Goal: Task Accomplishment & Management: Manage account settings

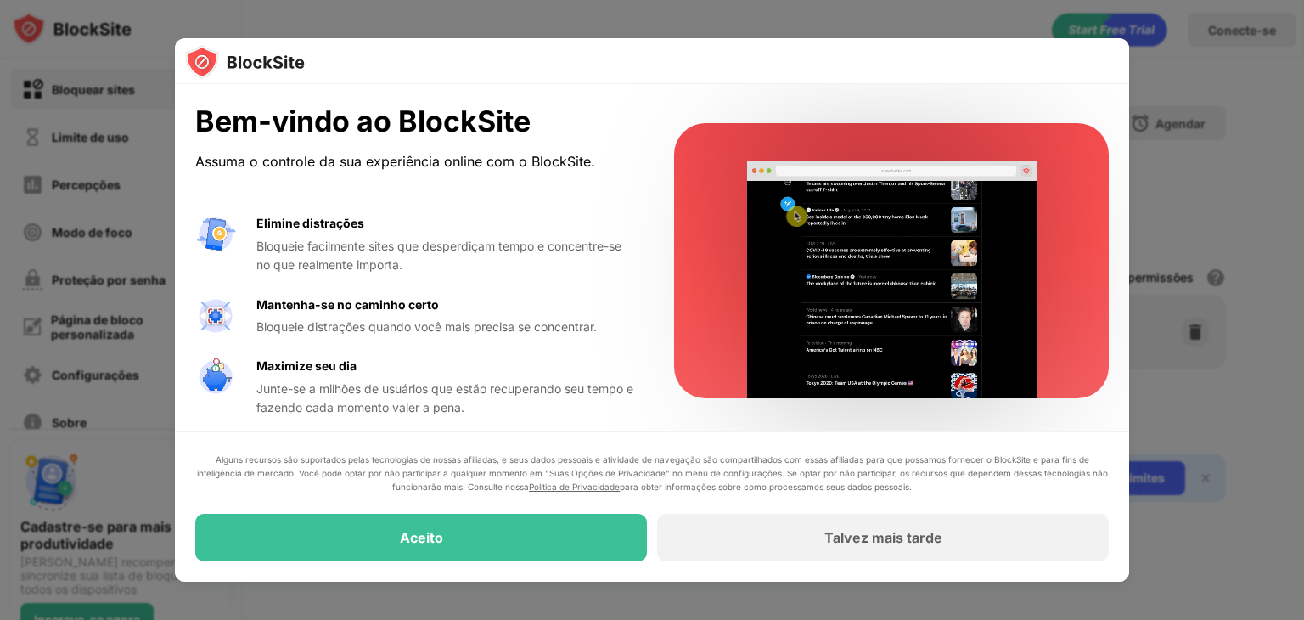
drag, startPoint x: 1279, startPoint y: 71, endPoint x: 1222, endPoint y: 61, distance: 57.8
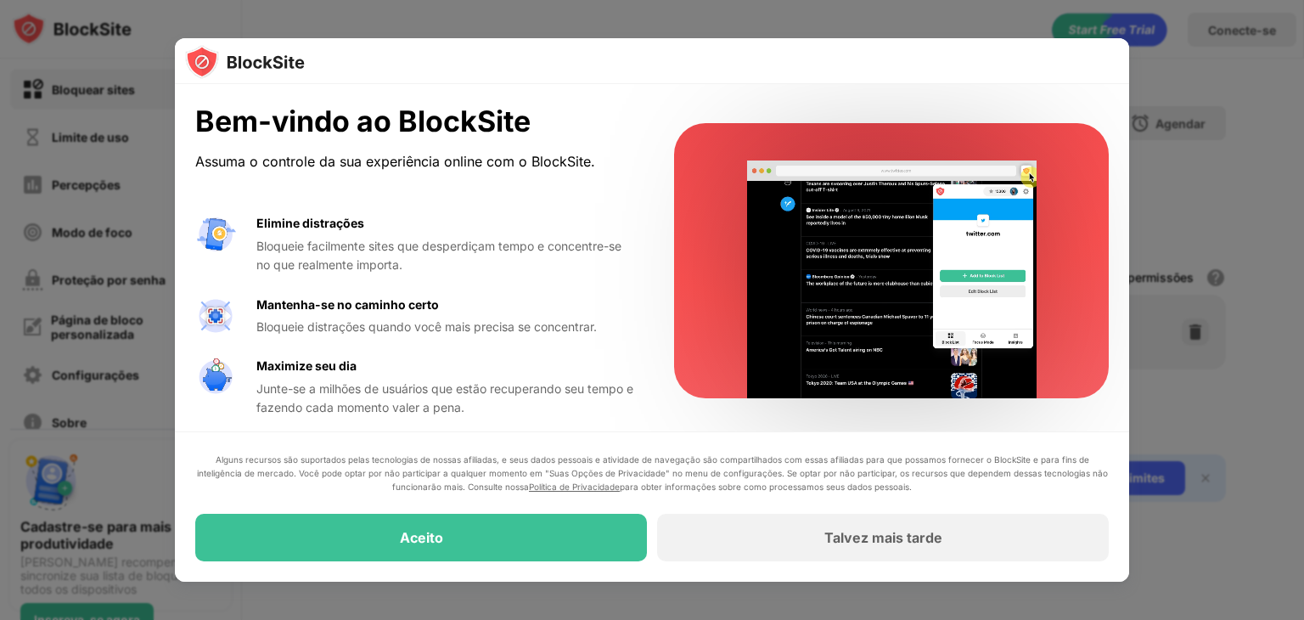
click at [1279, 71] on div at bounding box center [652, 310] width 1304 height 620
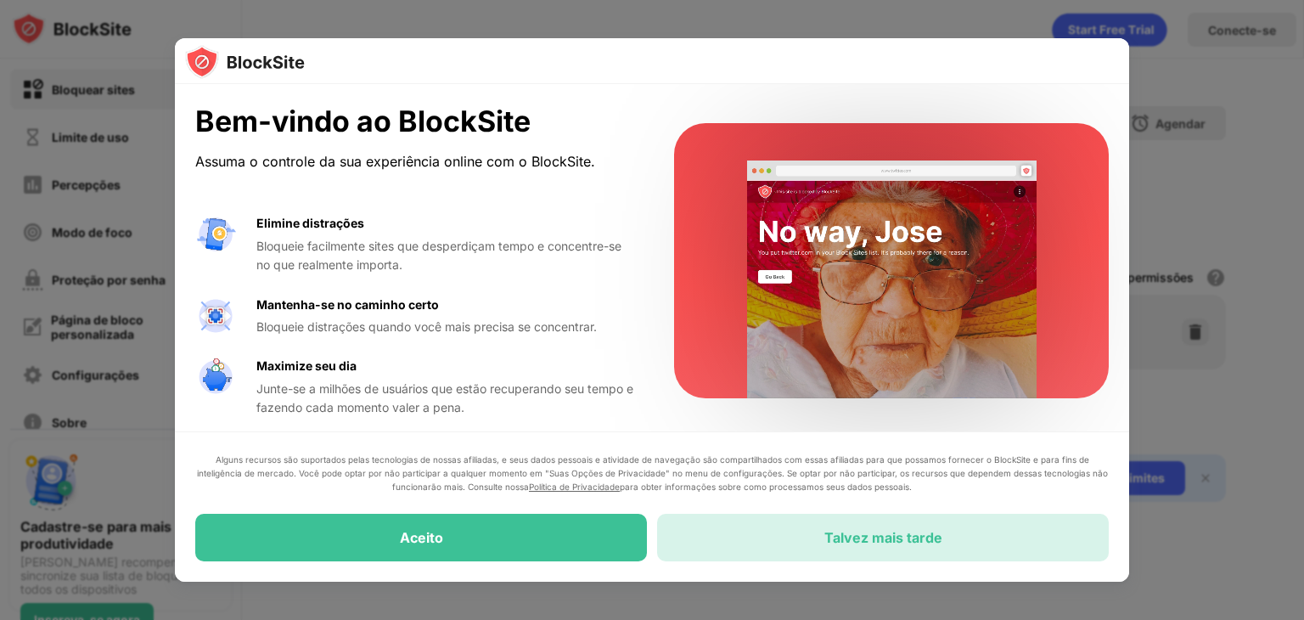
click at [842, 528] on div "Talvez mais tarde" at bounding box center [883, 537] width 452 height 48
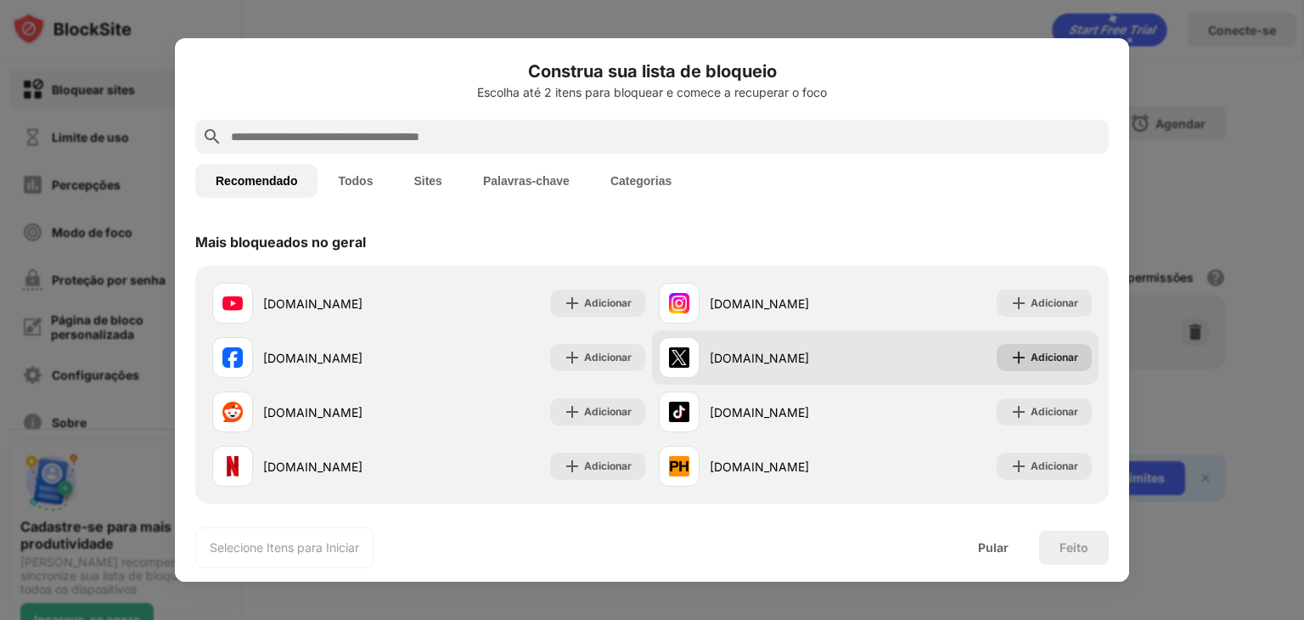
click at [1041, 365] on div "Adicionar" at bounding box center [1054, 357] width 48 height 17
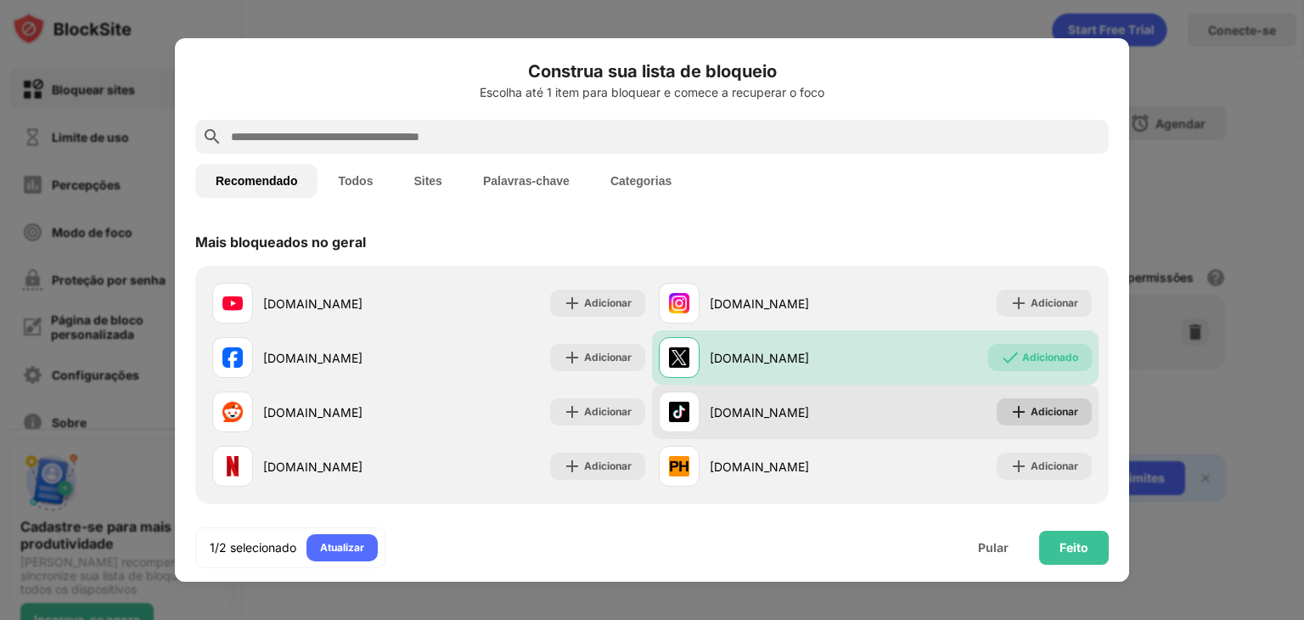
click at [1033, 416] on font "Adicionar" at bounding box center [1054, 411] width 48 height 13
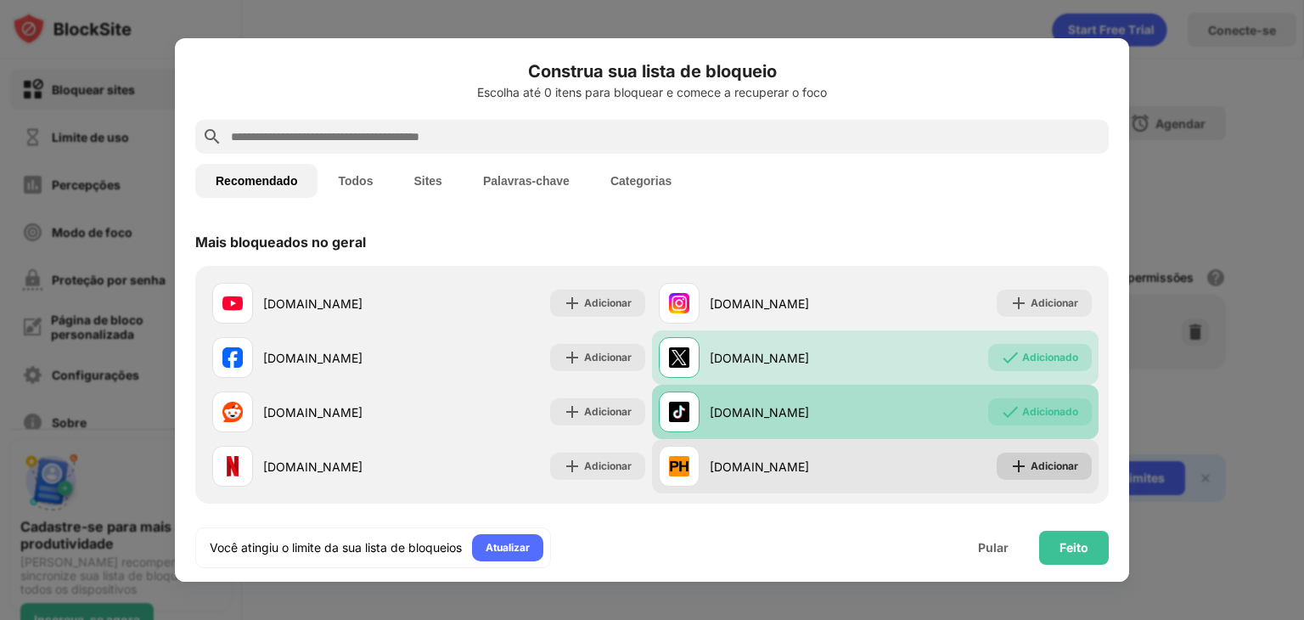
click at [1030, 470] on font "Adicionar" at bounding box center [1054, 465] width 48 height 13
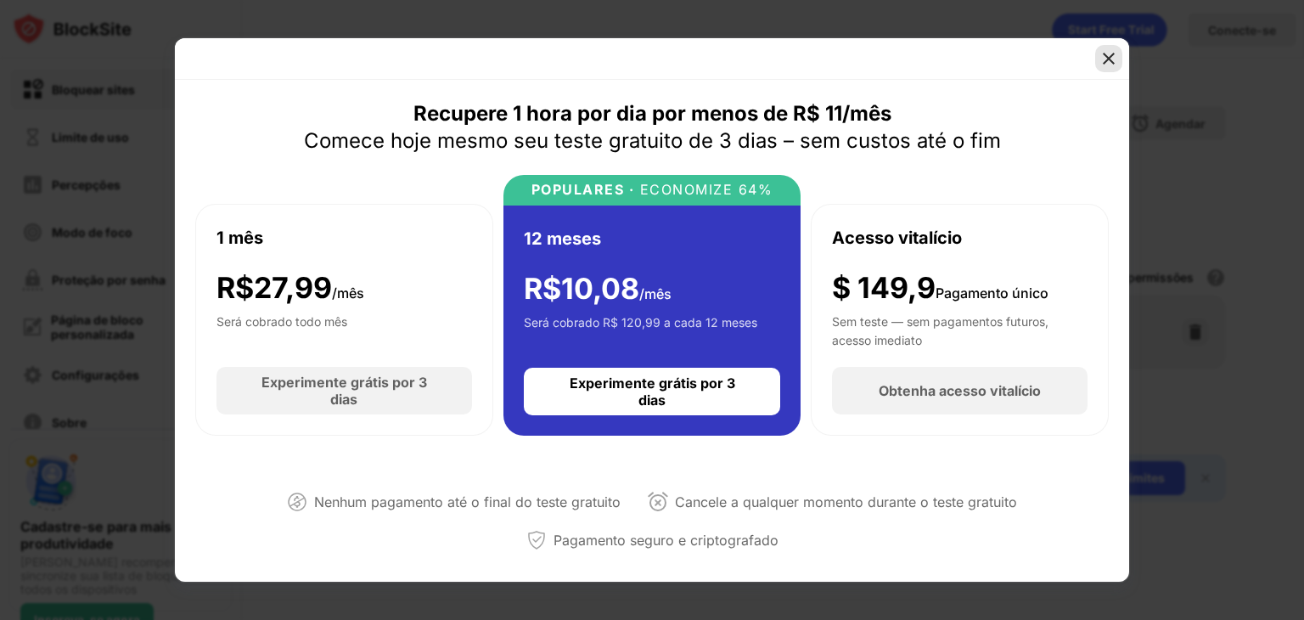
click at [1110, 56] on img at bounding box center [1108, 58] width 17 height 17
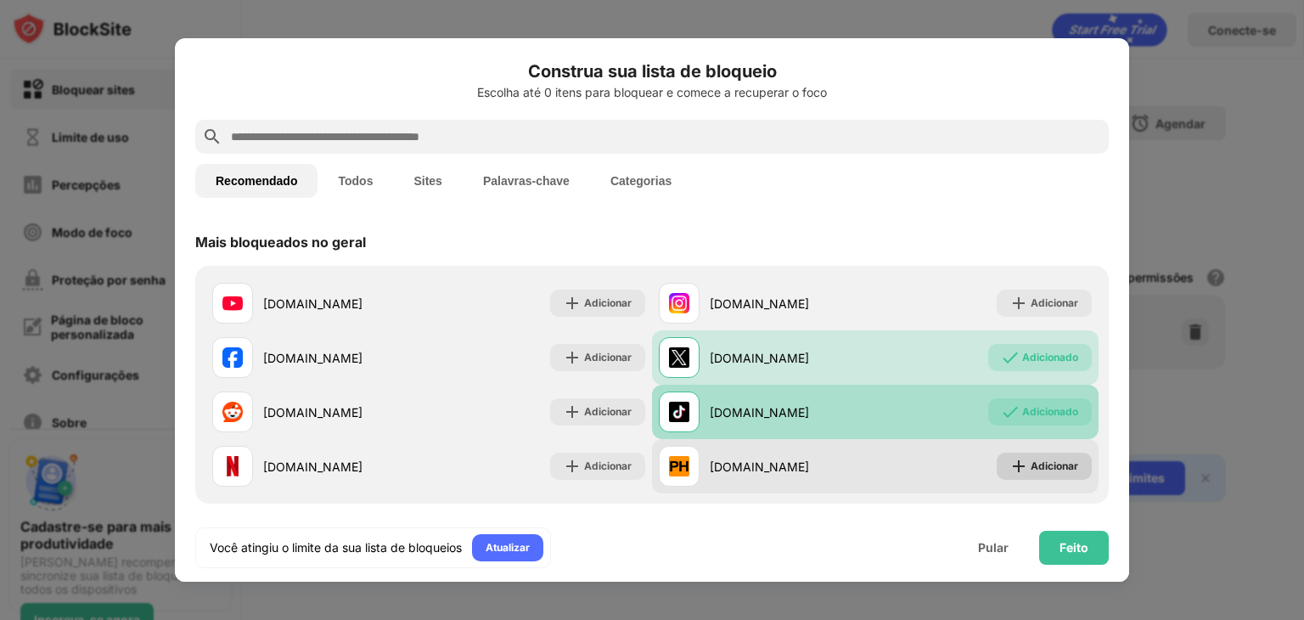
click at [1049, 467] on font "Adicionar" at bounding box center [1054, 465] width 48 height 13
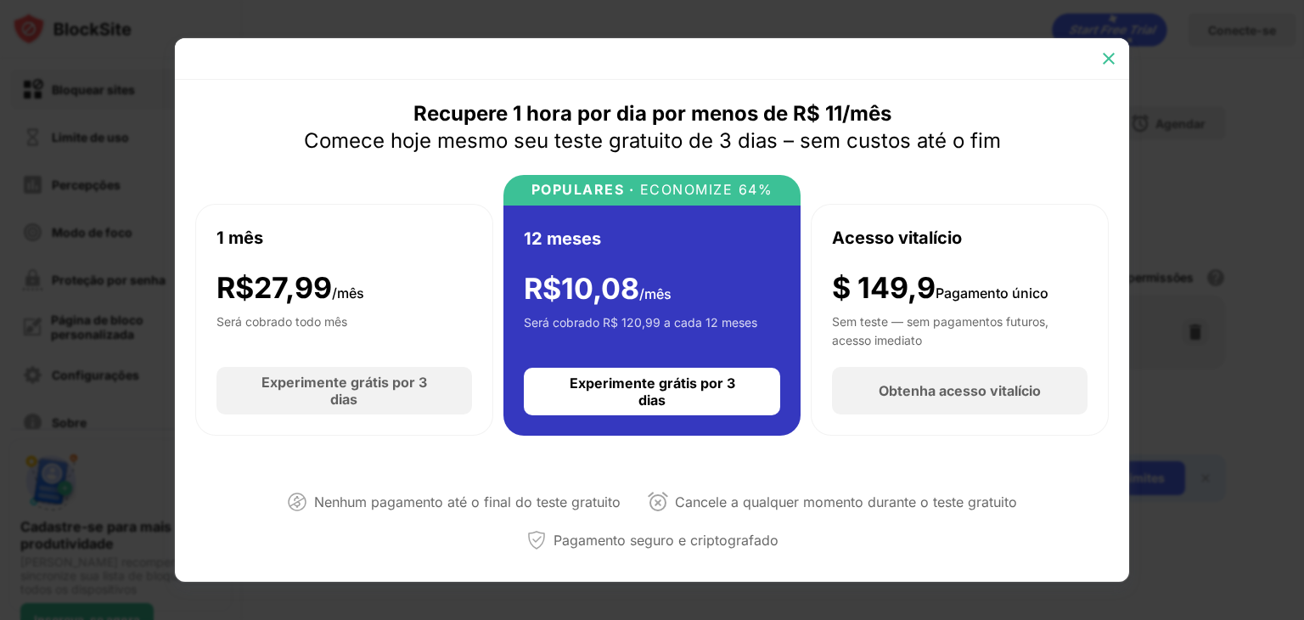
click at [1110, 56] on img at bounding box center [1108, 58] width 17 height 17
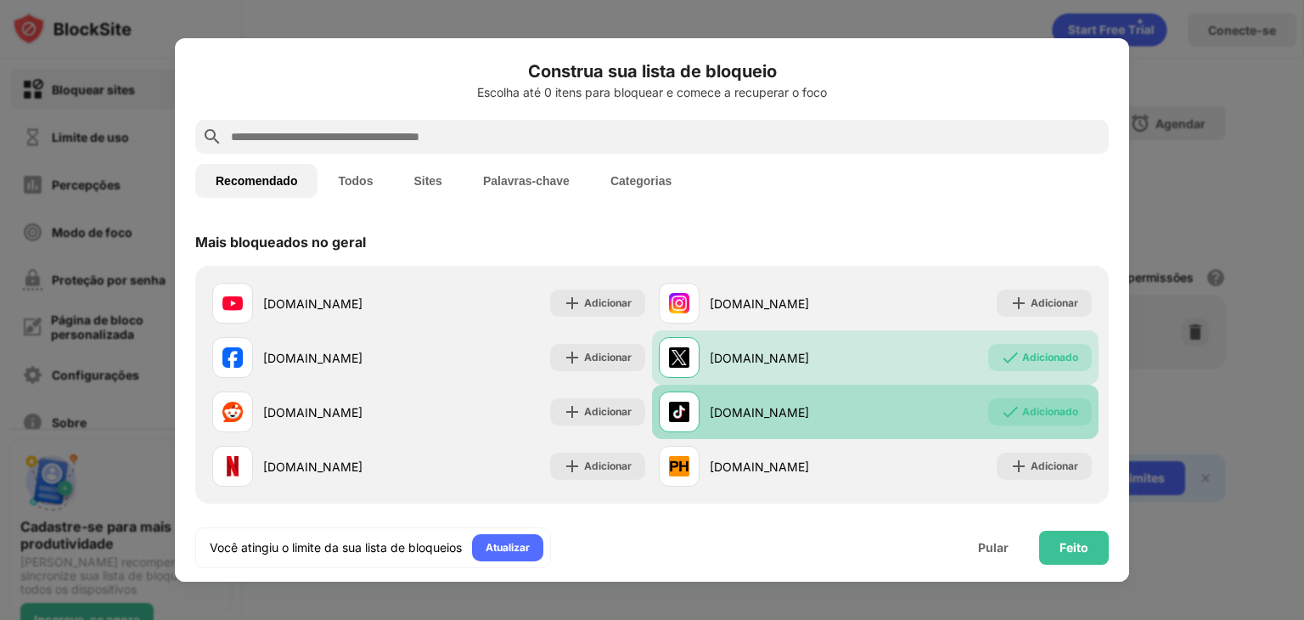
click at [1044, 403] on div "Adicionado" at bounding box center [1050, 411] width 56 height 17
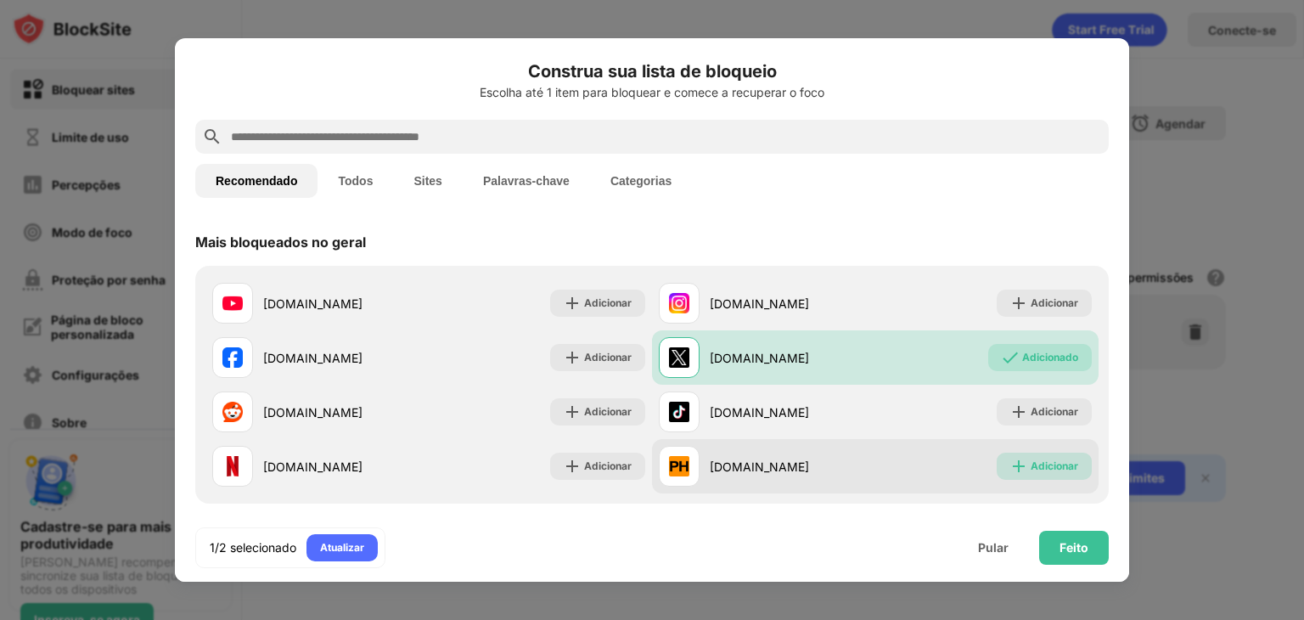
click at [1030, 463] on font "Adicionar" at bounding box center [1054, 465] width 48 height 13
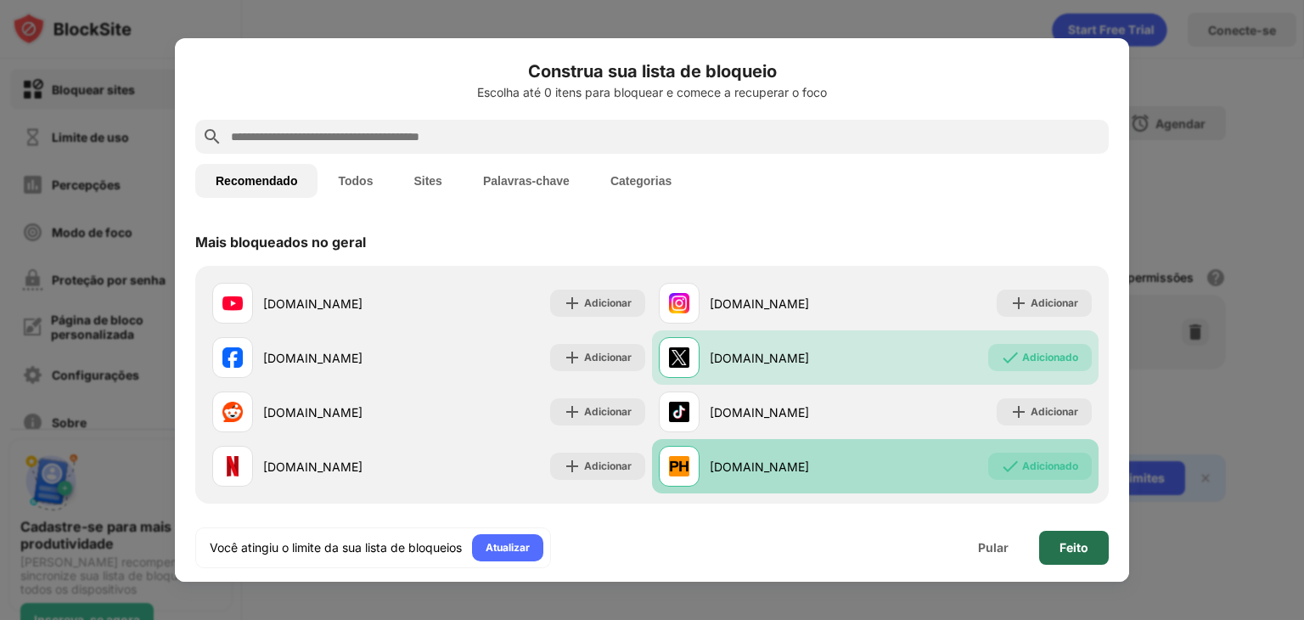
click at [1075, 546] on font "Feito" at bounding box center [1073, 547] width 29 height 14
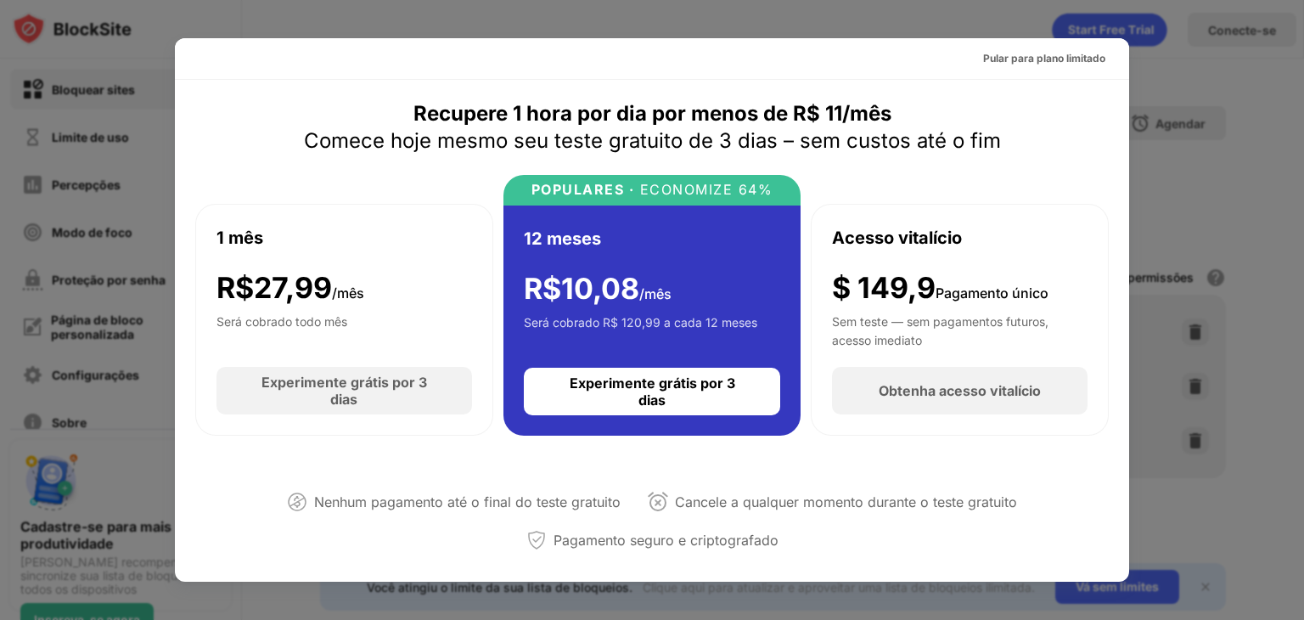
click at [1225, 147] on div at bounding box center [652, 310] width 1304 height 620
